Goal: Task Accomplishment & Management: Complete application form

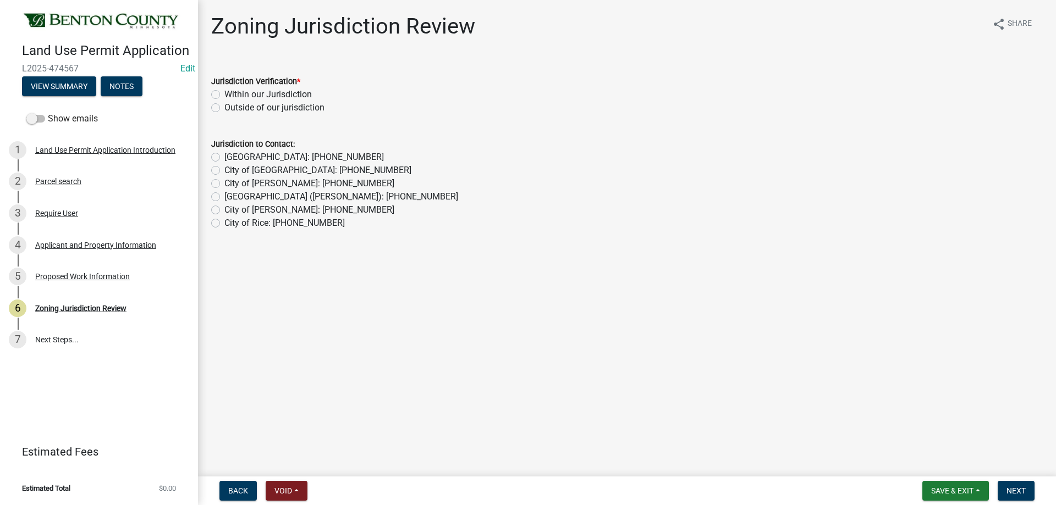
drag, startPoint x: 216, startPoint y: 96, endPoint x: 196, endPoint y: 8, distance: 90.3
click at [224, 95] on label "Within our Jurisdiction" at bounding box center [267, 94] width 87 height 13
click at [224, 95] on input "Within our Jurisdiction" at bounding box center [227, 91] width 7 height 7
radio input "true"
click at [1030, 492] on button "Next" at bounding box center [1015, 491] width 37 height 20
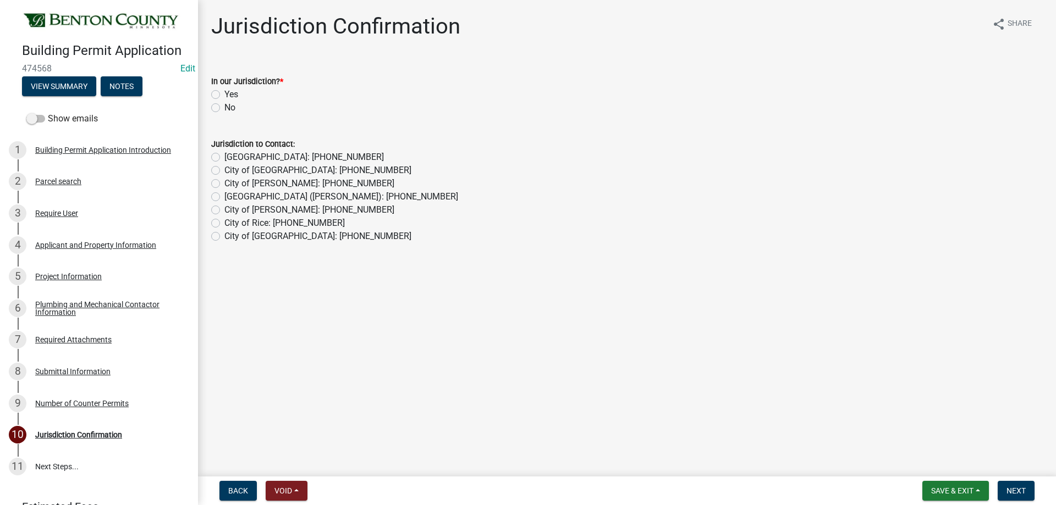
click at [214, 87] on div "In our Jurisdiction? *" at bounding box center [626, 81] width 831 height 13
click at [224, 93] on label "Yes" at bounding box center [231, 94] width 14 height 13
click at [224, 93] on input "Yes" at bounding box center [227, 91] width 7 height 7
radio input "true"
click at [1022, 490] on span "Next" at bounding box center [1015, 491] width 19 height 9
